Goal: Task Accomplishment & Management: Use online tool/utility

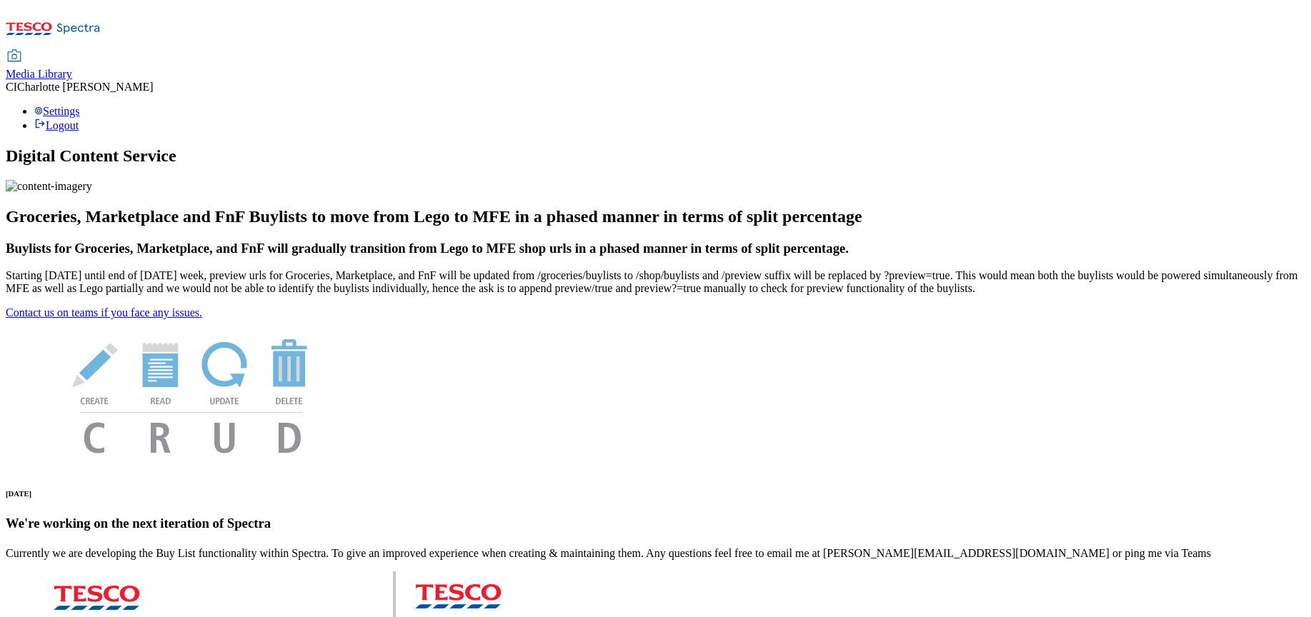
click at [72, 68] on div "Media Library" at bounding box center [39, 74] width 66 height 13
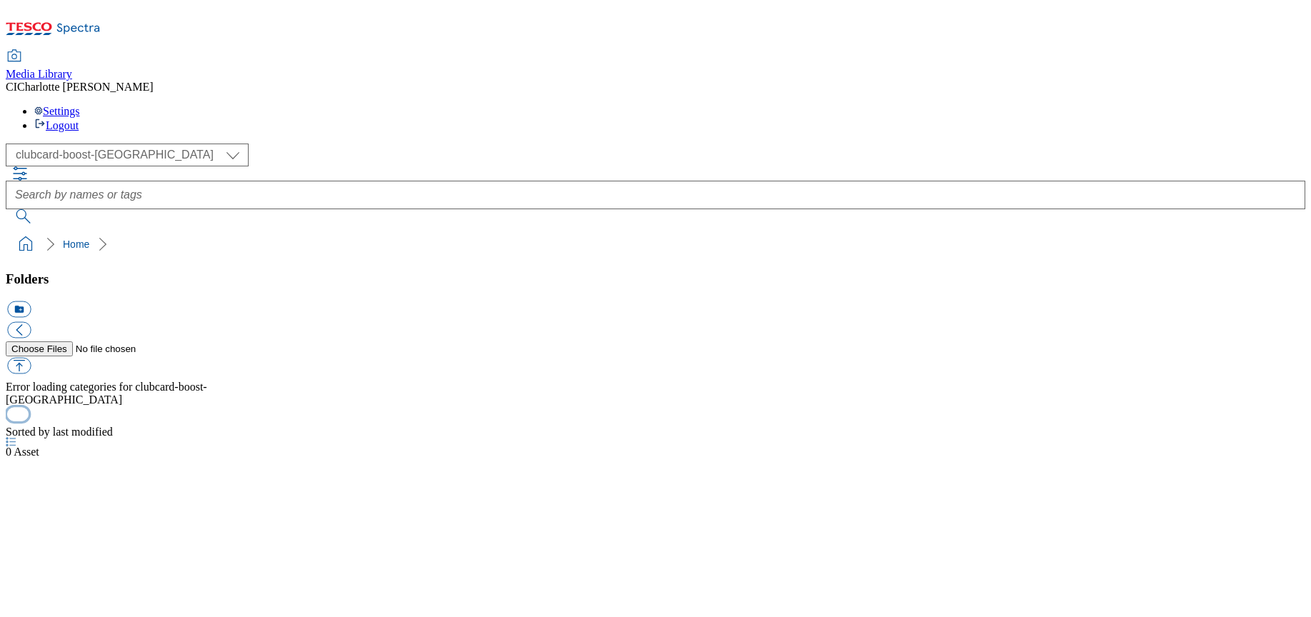
click at [29, 422] on button "button" at bounding box center [17, 415] width 21 height 14
click at [65, 144] on select "Clubcard Boost UK Clubcard Marketing Clubcard ROI clubcard-boost-uk Dotcom UK G…" at bounding box center [127, 155] width 243 height 23
select select "ghs-roi"
click at [10, 144] on select "Clubcard Boost UK Clubcard Marketing Clubcard ROI clubcard-boost-uk Dotcom UK G…" at bounding box center [127, 155] width 243 height 23
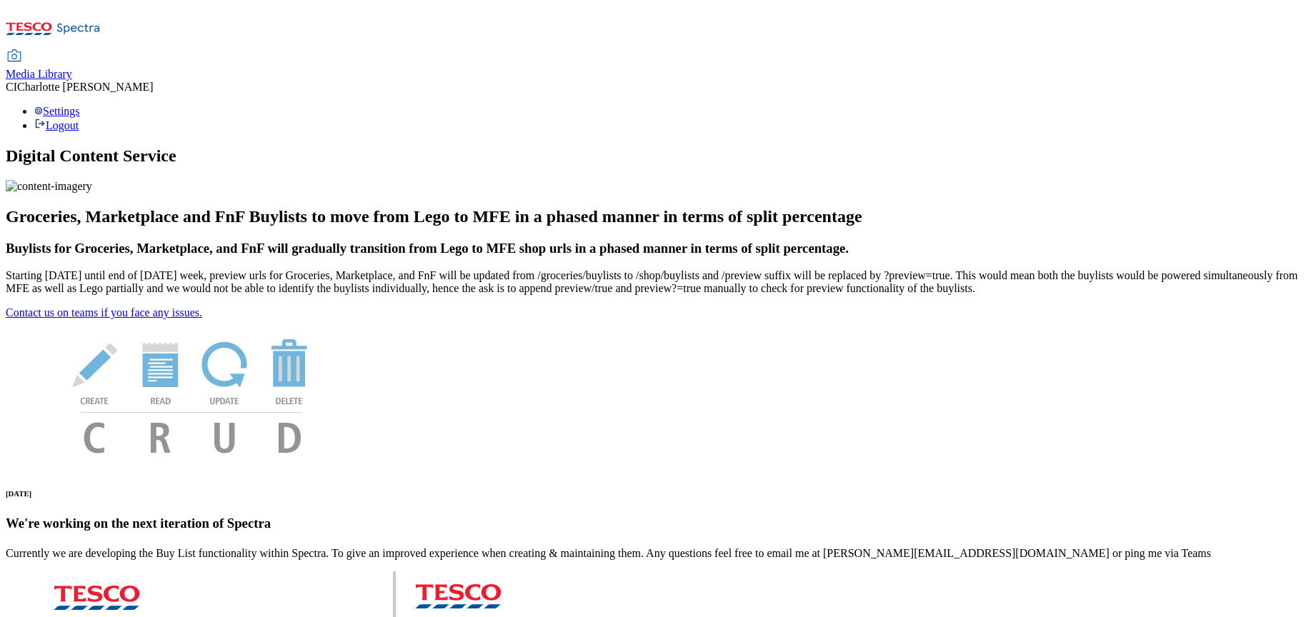
click at [101, 36] on icon at bounding box center [53, 33] width 95 height 30
click at [72, 68] on span "Media Library" at bounding box center [39, 74] width 66 height 12
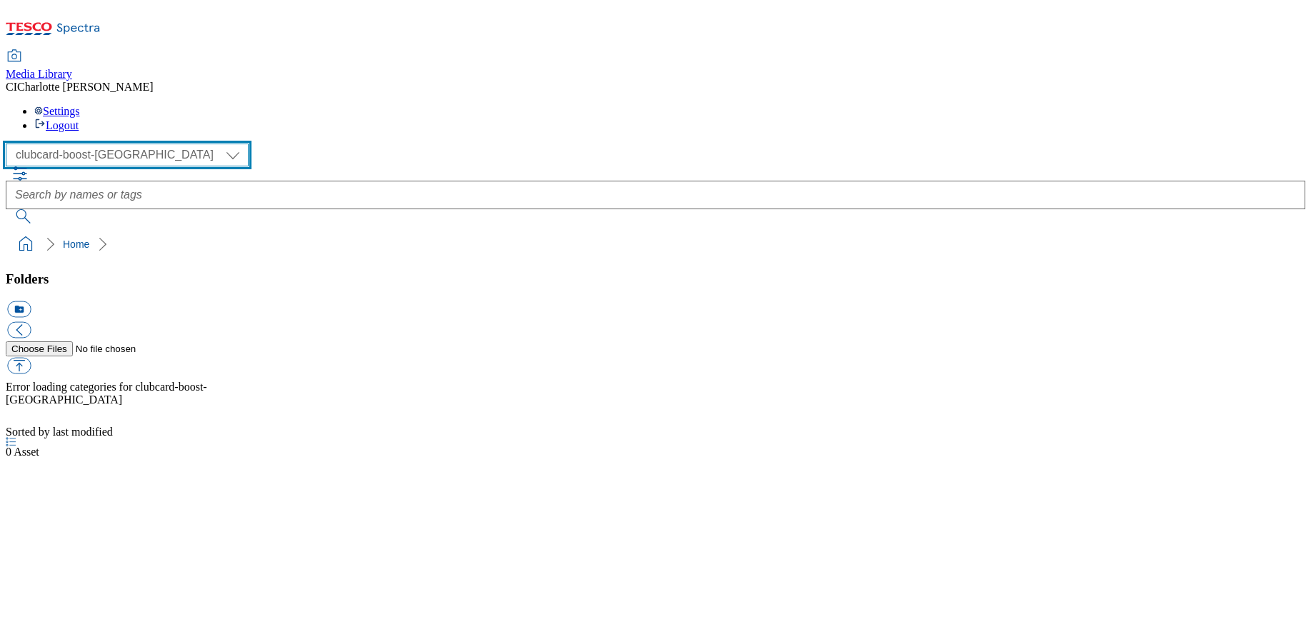
click at [94, 144] on select "Clubcard Boost UK Clubcard Marketing Clubcard ROI clubcard-boost-uk Dotcom [GEO…" at bounding box center [127, 155] width 243 height 23
select select "flare-ghs-roi"
click at [10, 144] on select "Clubcard Boost UK Clubcard Marketing Clubcard ROI clubcard-boost-uk Dotcom [GEO…" at bounding box center [127, 155] width 243 height 23
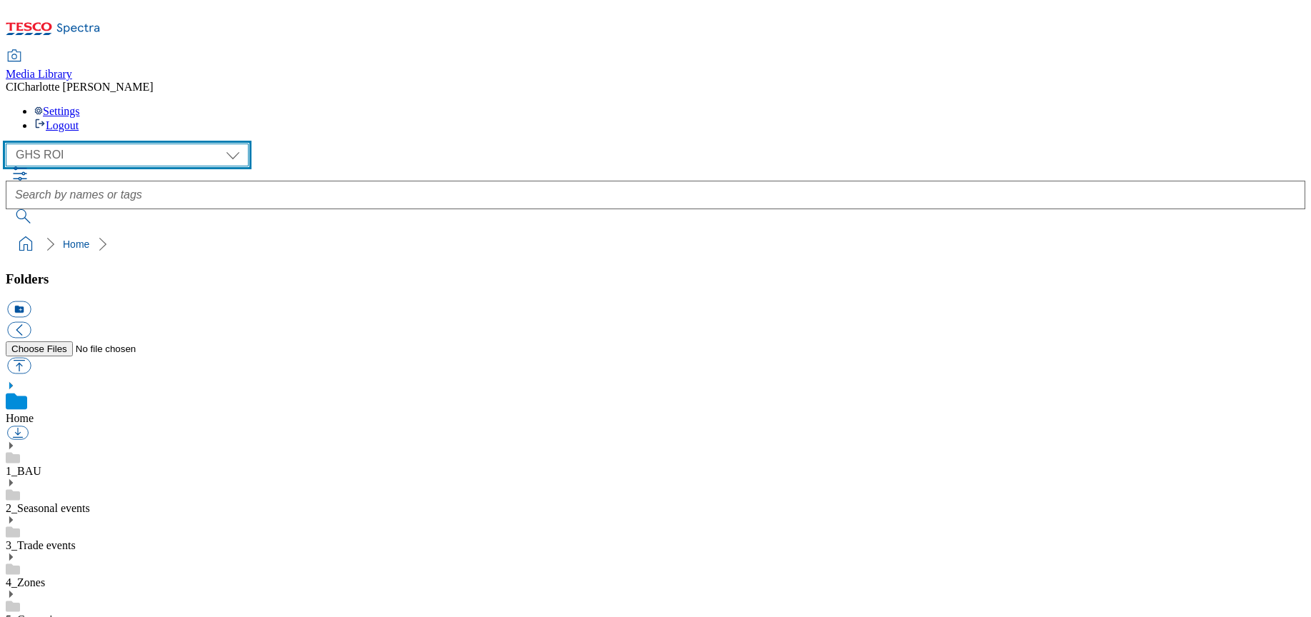
scroll to position [1, 0]
click at [116, 552] on div "4_Zones" at bounding box center [656, 570] width 1300 height 37
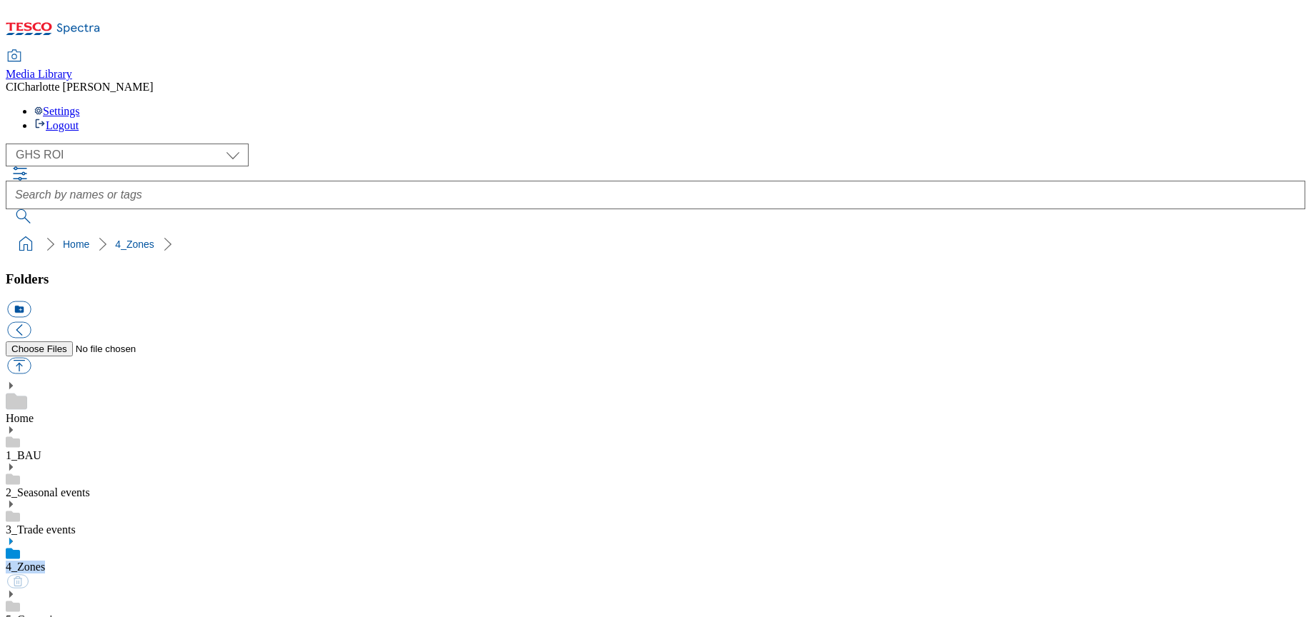
scroll to position [192, 0]
click at [16, 537] on icon at bounding box center [11, 542] width 10 height 10
click at [31, 302] on button "icon_new_folder" at bounding box center [19, 310] width 24 height 16
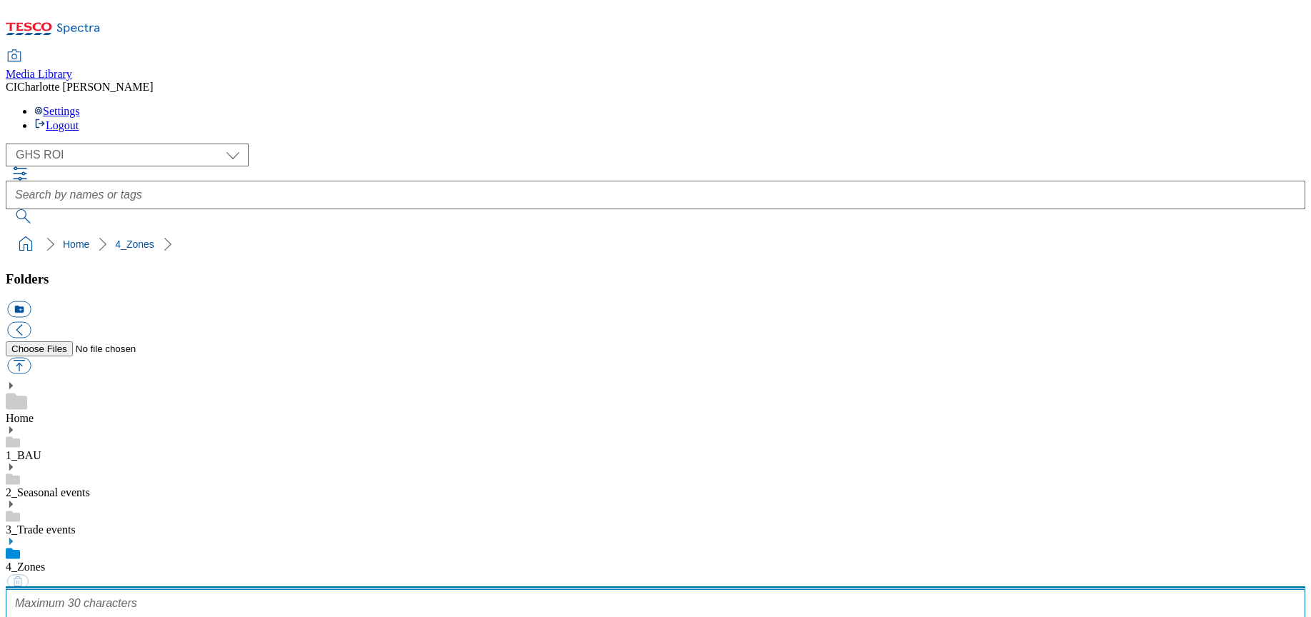
click at [101, 590] on input "text" at bounding box center [656, 604] width 1300 height 29
type input "Lego"
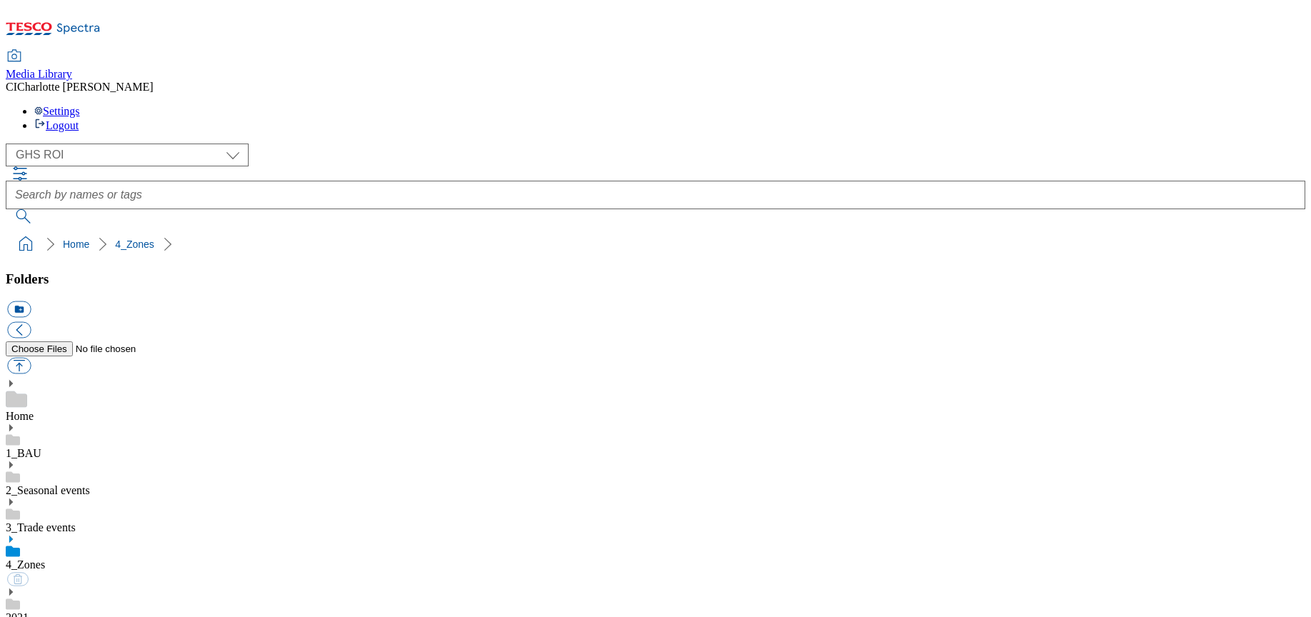
scroll to position [534, 0]
click at [31, 302] on button "icon_new_folder" at bounding box center [19, 310] width 24 height 16
type input "2531"
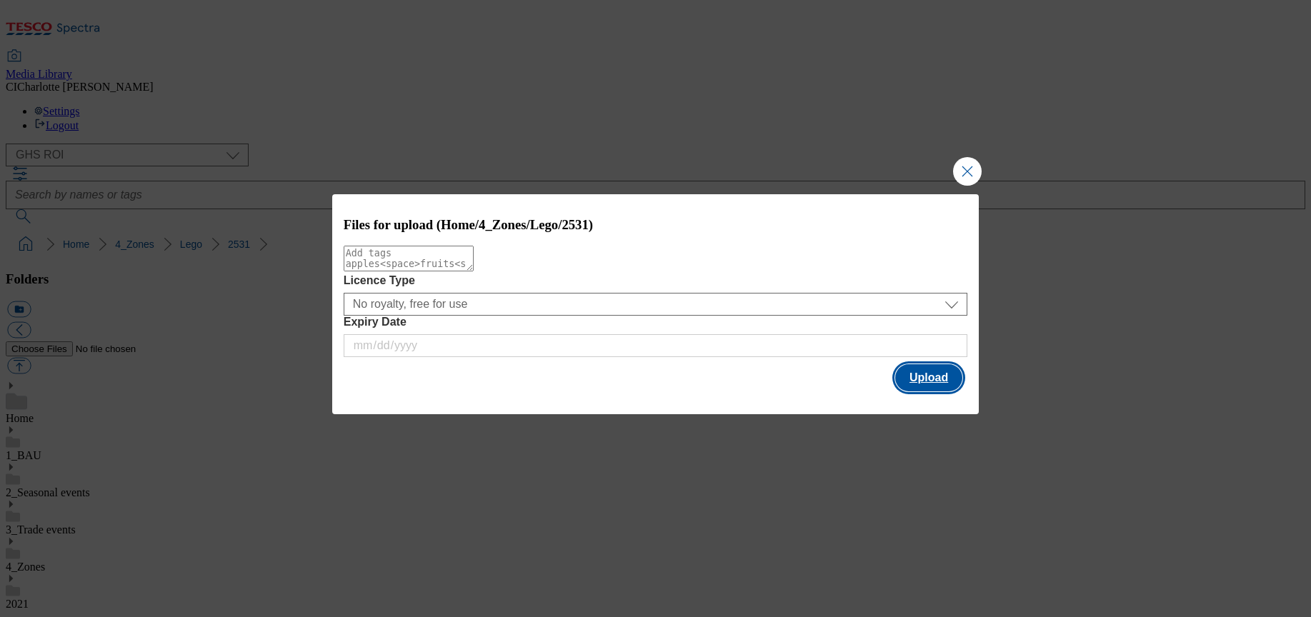
click at [931, 387] on button "Upload" at bounding box center [929, 377] width 67 height 27
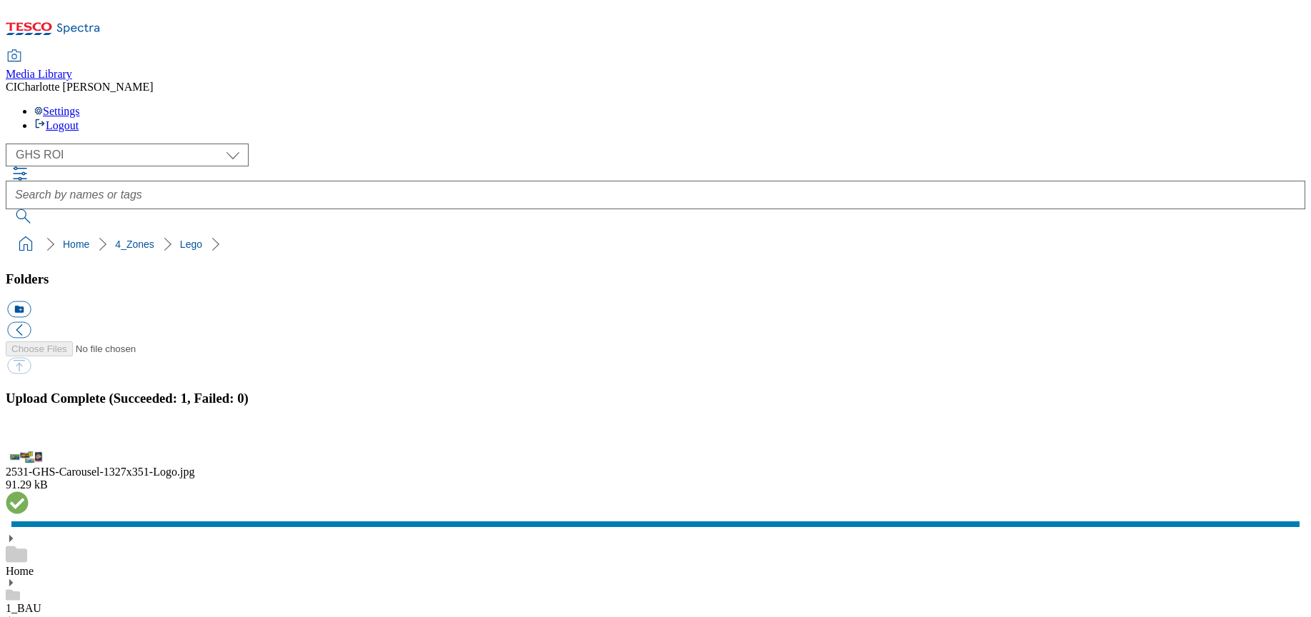
click at [96, 578] on div "1_BAU" at bounding box center [656, 596] width 1300 height 37
click at [16, 578] on icon at bounding box center [11, 583] width 10 height 10
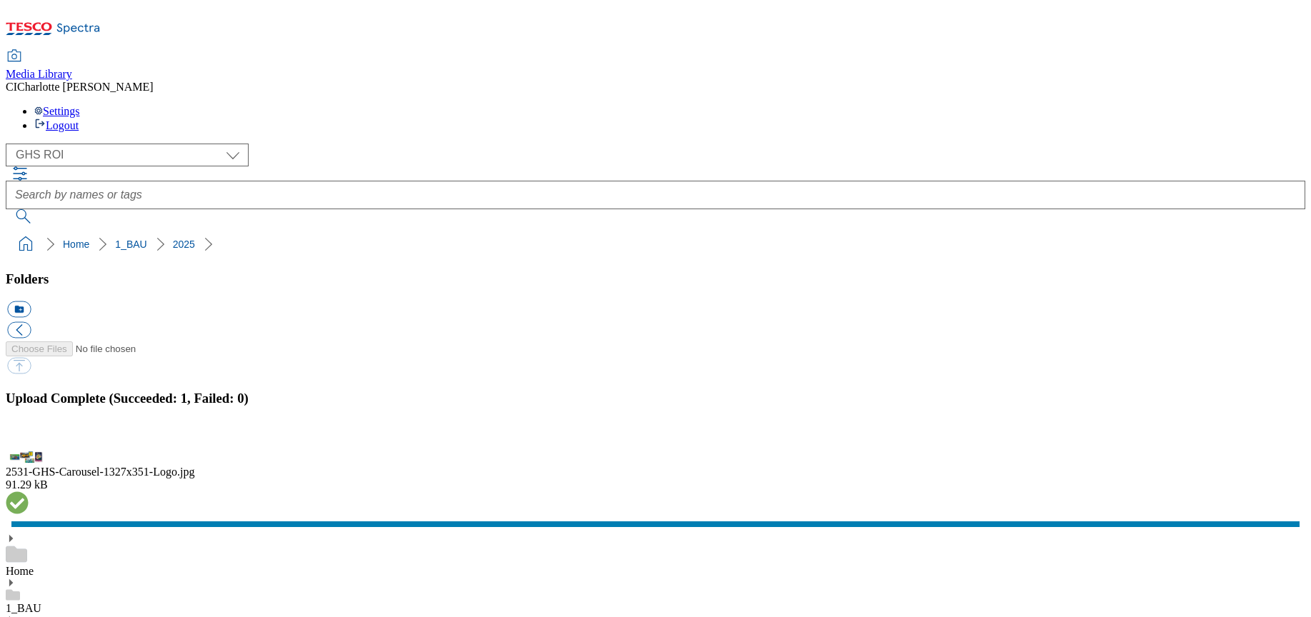
scroll to position [49, 0]
click at [31, 302] on button "icon_new_folder" at bounding box center [19, 310] width 24 height 16
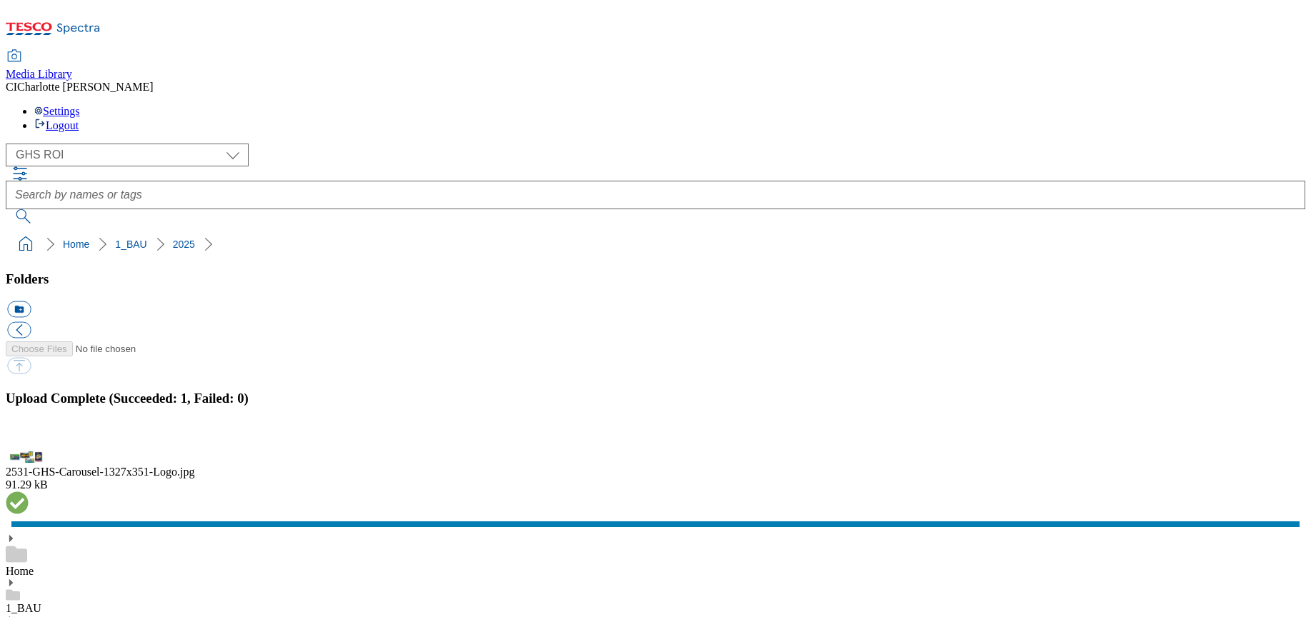
type input "2531"
click at [31, 302] on button "icon_new_folder" at bounding box center [19, 310] width 24 height 16
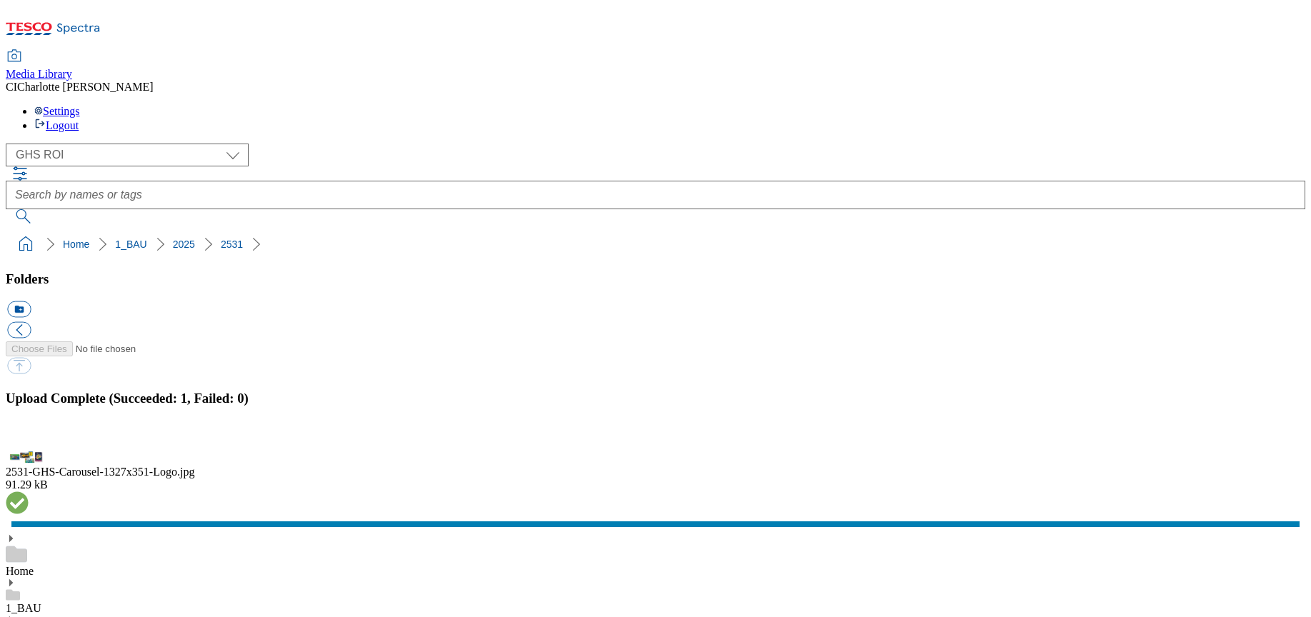
paste input "Billboard"
type input "Billboard"
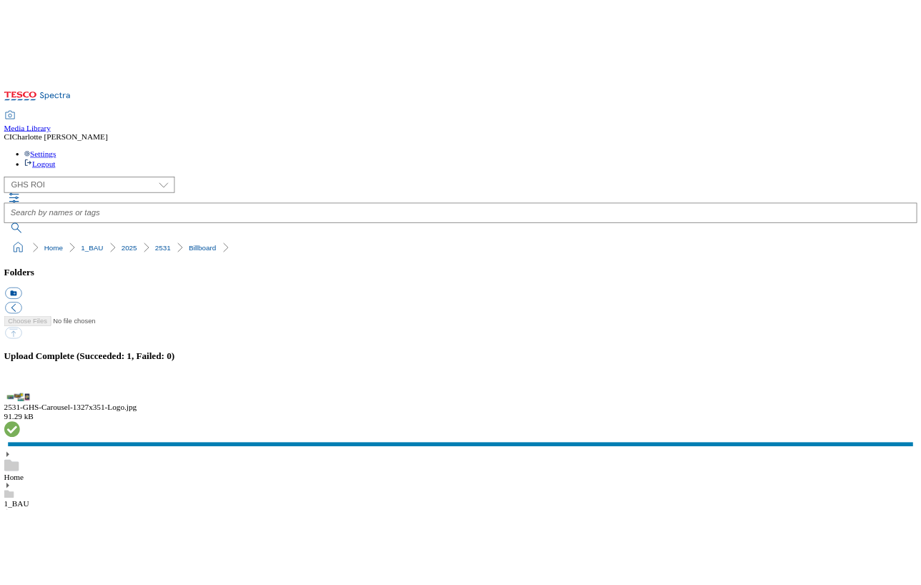
scroll to position [713, 0]
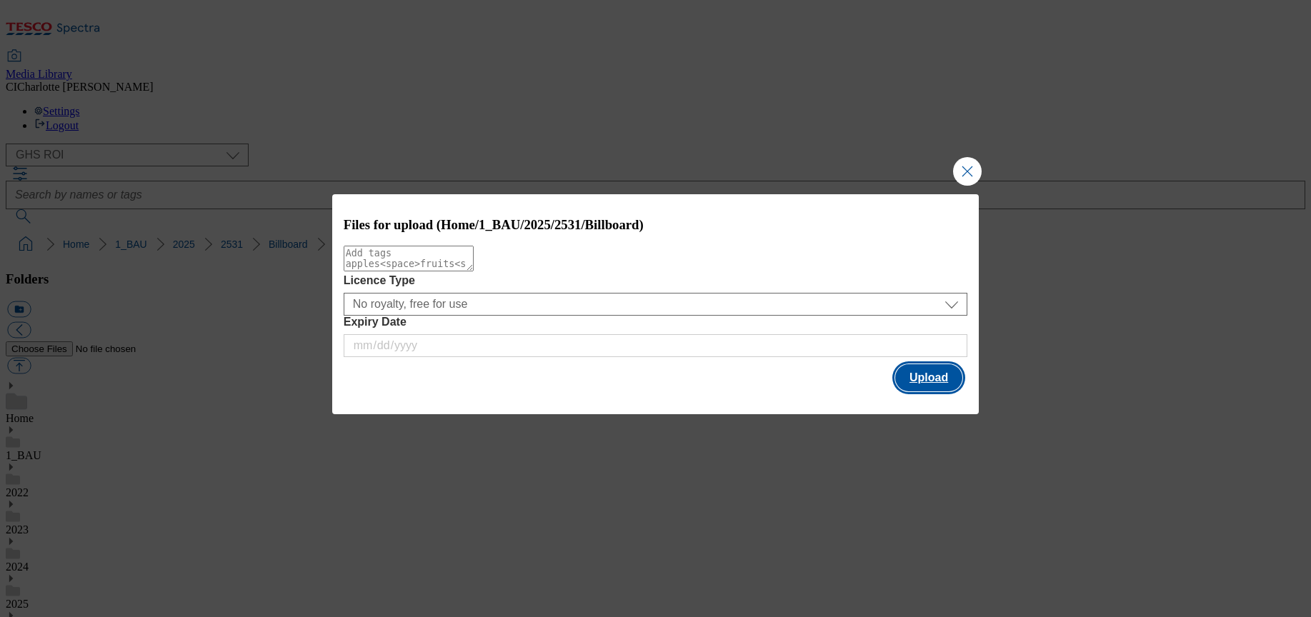
click at [951, 368] on button "Upload" at bounding box center [929, 377] width 67 height 27
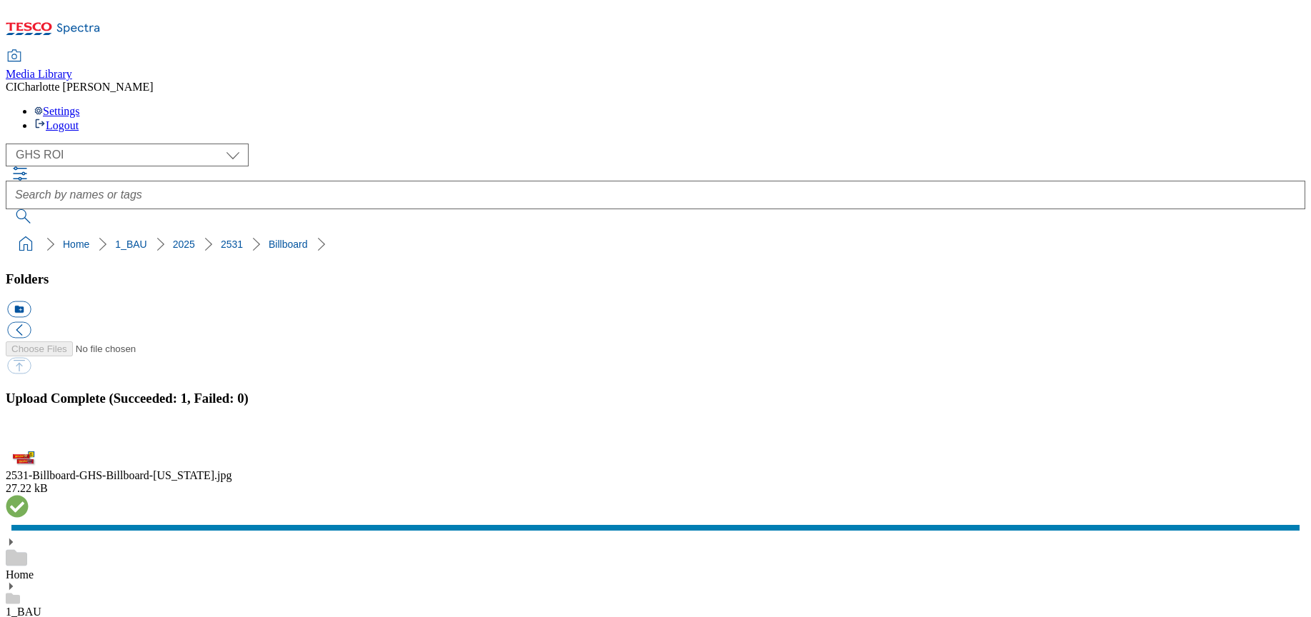
click at [31, 302] on button "icon_new_folder" at bounding box center [19, 310] width 24 height 16
paste input "Carousel"
type input "Carousel"
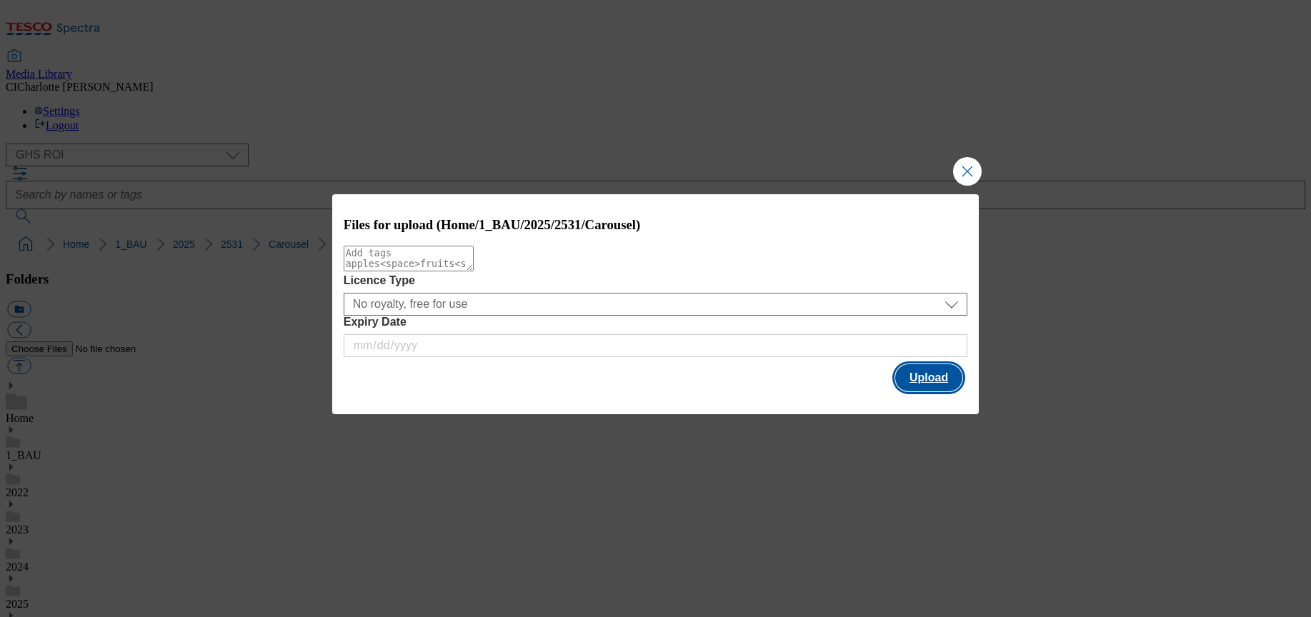
click at [935, 377] on button "Upload" at bounding box center [929, 377] width 67 height 27
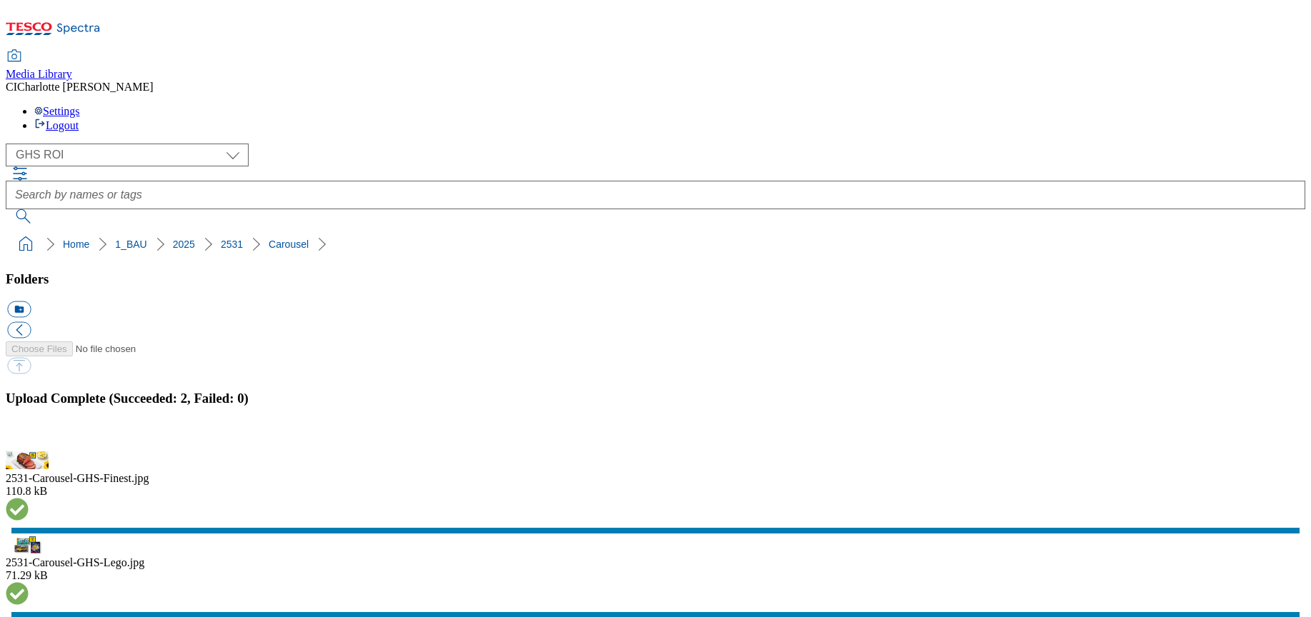
click at [31, 302] on button "icon_new_folder" at bounding box center [19, 310] width 24 height 16
paste input "Roundels"
type input "Roundels"
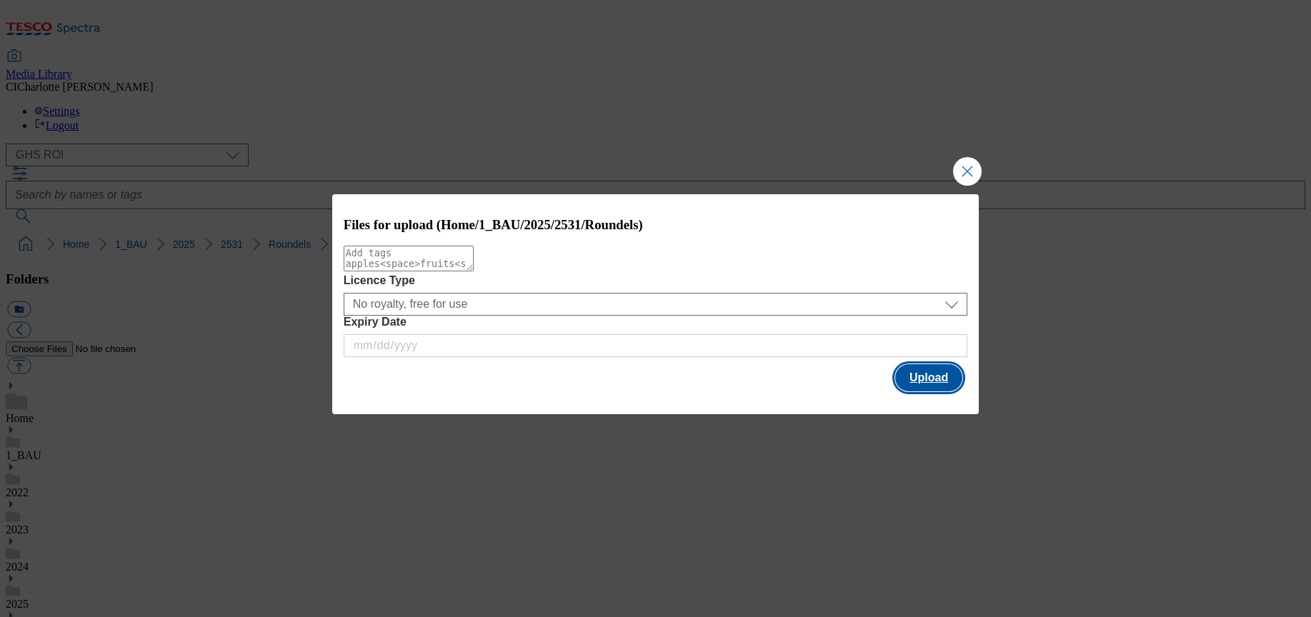
click at [939, 379] on button "Upload" at bounding box center [929, 377] width 67 height 27
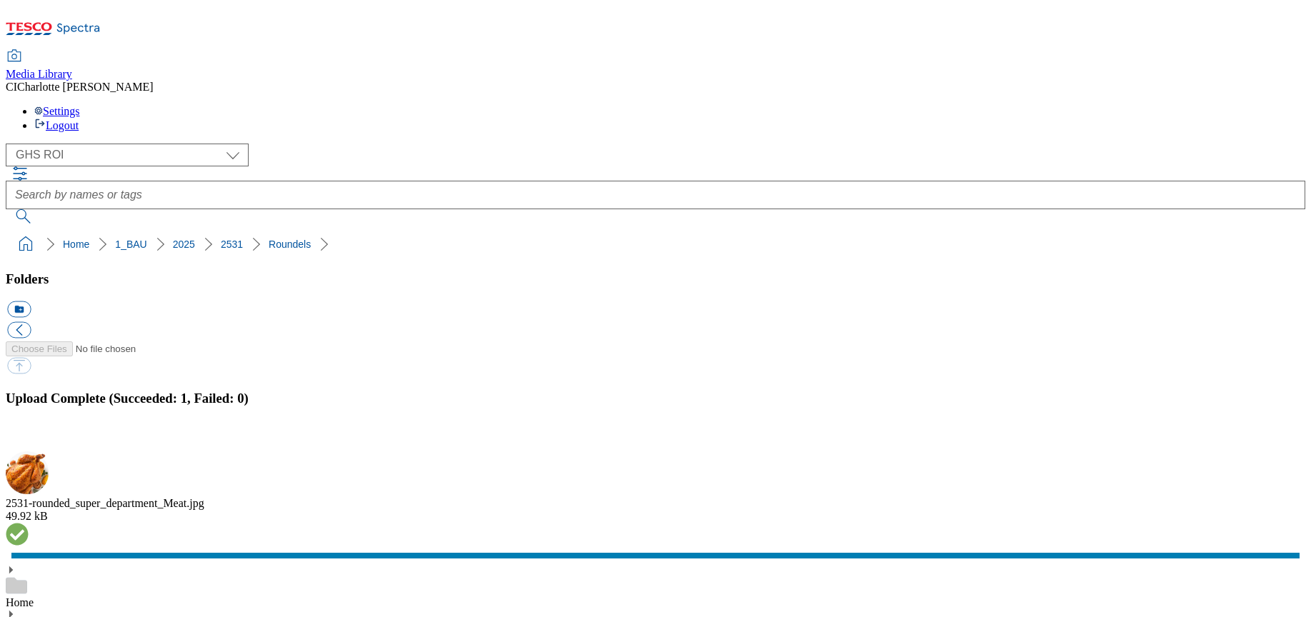
click at [31, 302] on button "icon_new_folder" at bounding box center [19, 310] width 24 height 16
paste input "TradeStamp"
type input "TradeStamp"
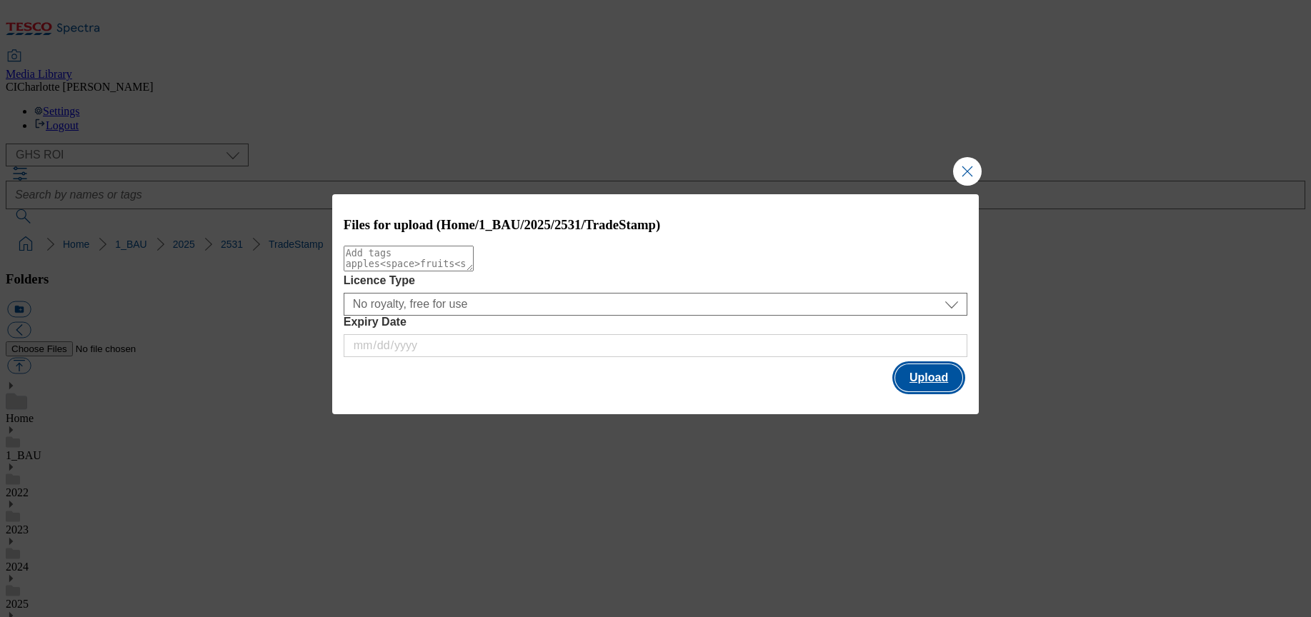
click at [943, 368] on button "Upload" at bounding box center [929, 377] width 67 height 27
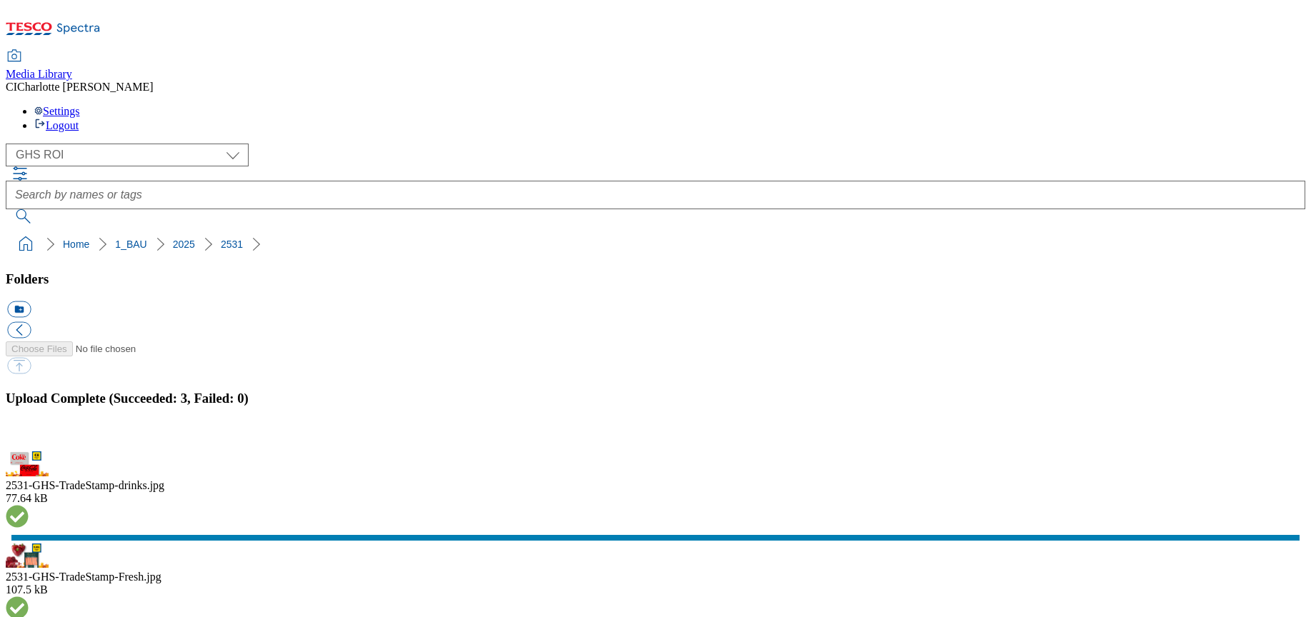
drag, startPoint x: 226, startPoint y: 137, endPoint x: 9, endPoint y: 132, distance: 217.3
click at [14, 231] on ol "Home 1_BAU 2025 2531" at bounding box center [659, 244] width 1291 height 27
copy ol "Home 1_BAU 2025 2531"
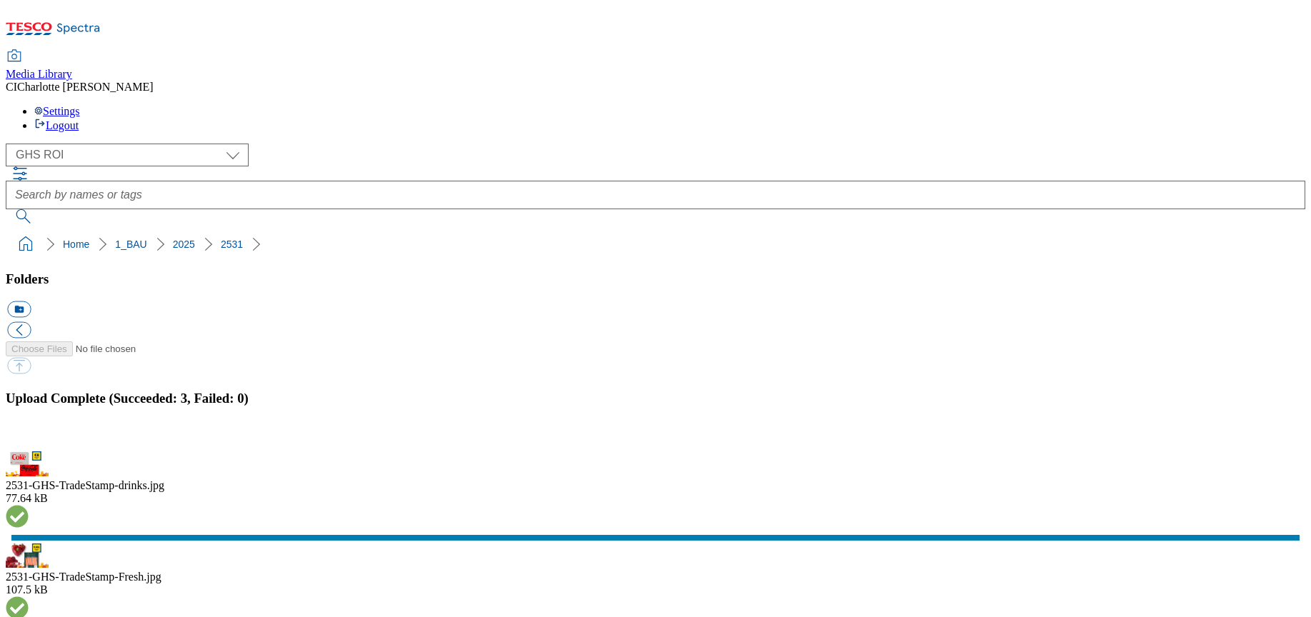
click at [247, 144] on div "( optional ) Clubcard Boost UK Clubcard Marketing Clubcard ROI clubcard-boost-u…" at bounding box center [656, 201] width 1300 height 114
click at [1299, 144] on div "( optional ) Clubcard Boost UK Clubcard Marketing Clubcard ROI clubcard-boost-u…" at bounding box center [656, 184] width 1300 height 80
